Goal: Complete application form

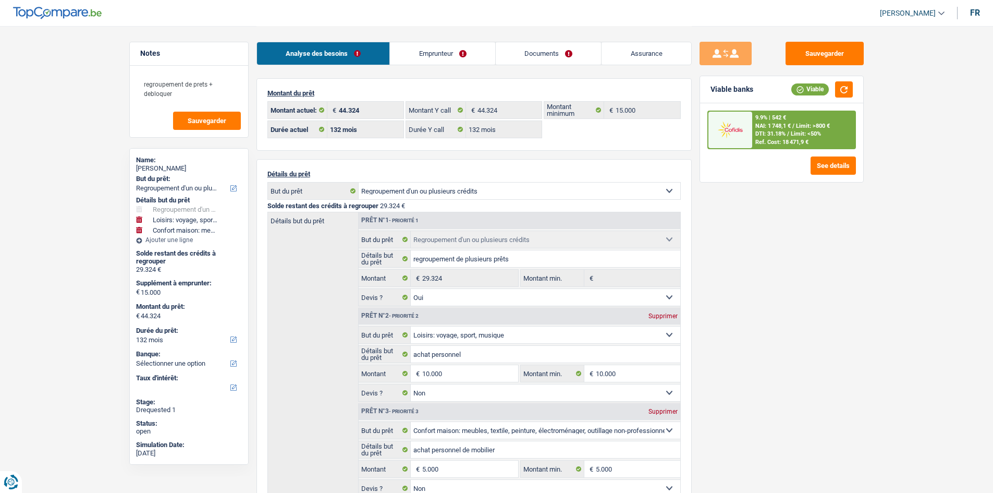
select select "refinancing"
select select "hobbies"
select select "household"
select select "132"
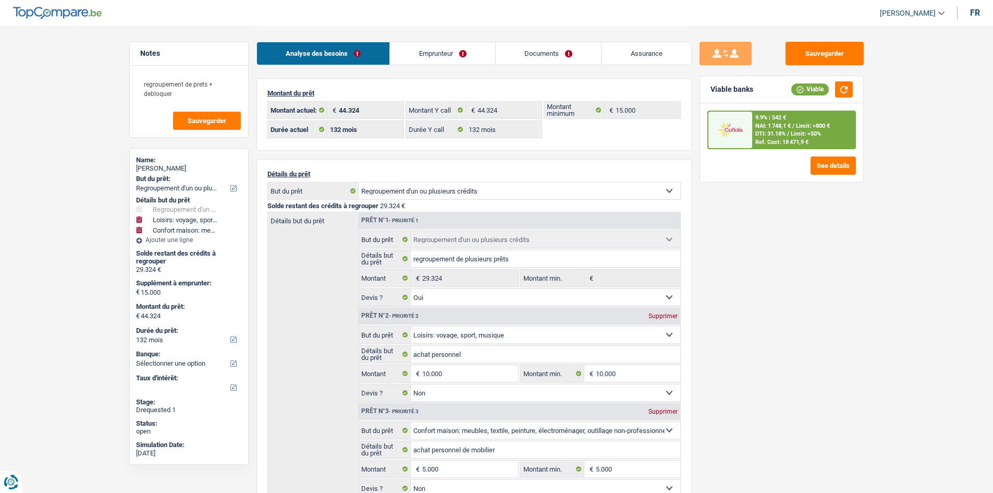
select select "132"
select select "refinancing"
select select "yes"
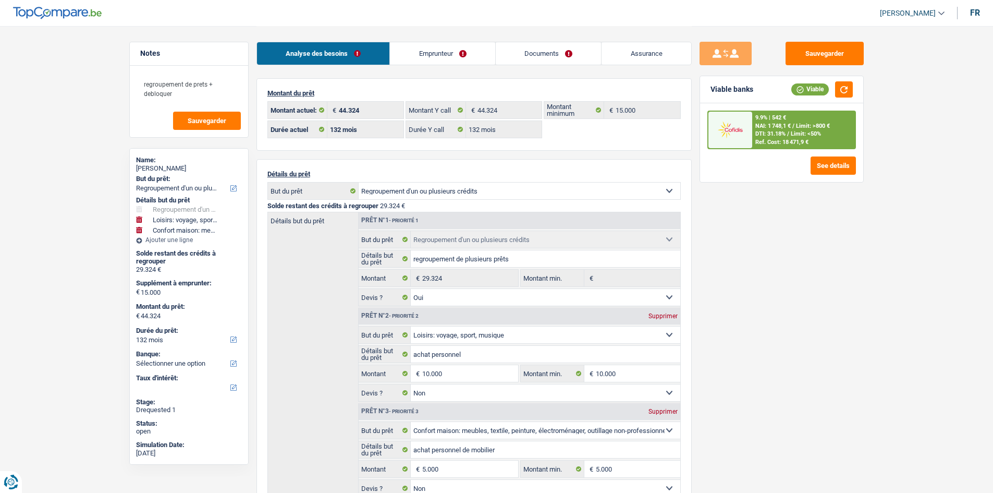
select select "hobbies"
select select "false"
select select "household"
select select "false"
select select "132"
